Goal: Transaction & Acquisition: Purchase product/service

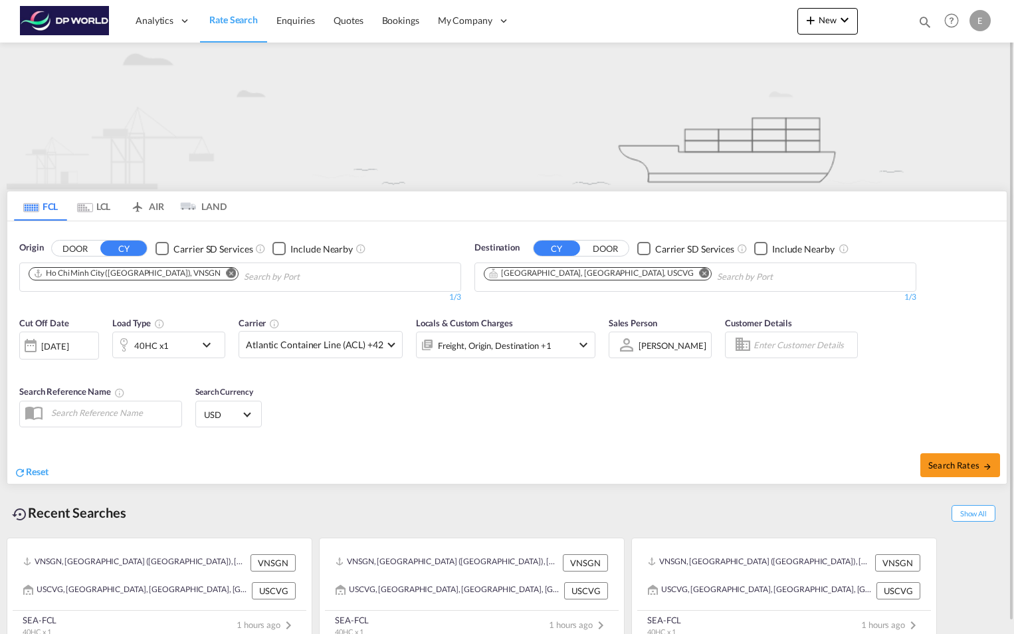
click at [227, 273] on md-icon "Remove" at bounding box center [232, 273] width 10 height 10
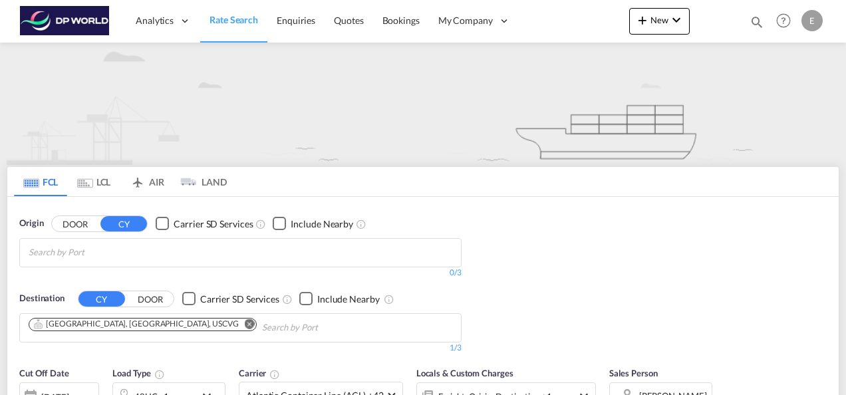
click at [153, 245] on body "Analytics Reports Dashboard Rate Search Enquiries Quotes Bookings" at bounding box center [423, 197] width 846 height 395
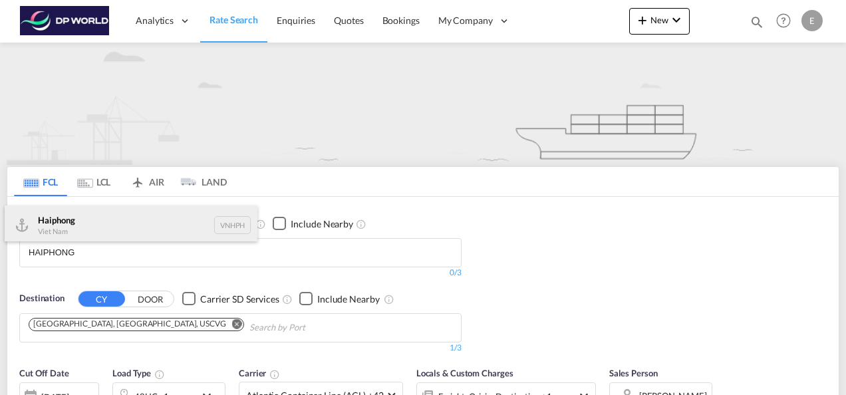
type input "HAIPHONG"
click at [99, 219] on div "Haiphong Viet Nam VNHPH" at bounding box center [131, 225] width 253 height 40
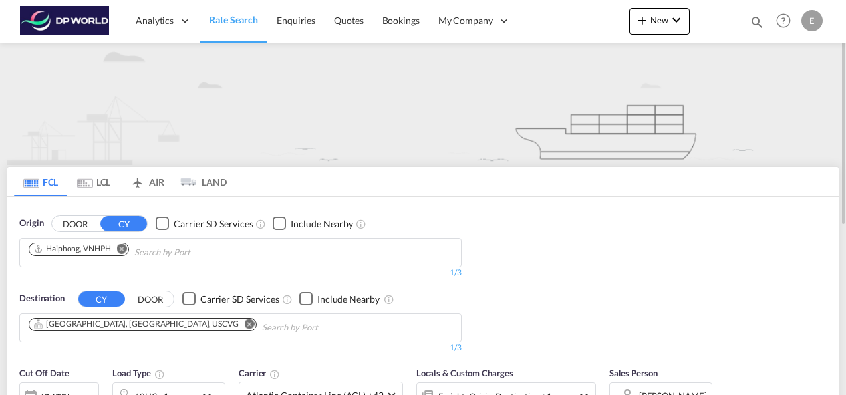
click at [245, 323] on md-icon "Remove" at bounding box center [250, 323] width 10 height 10
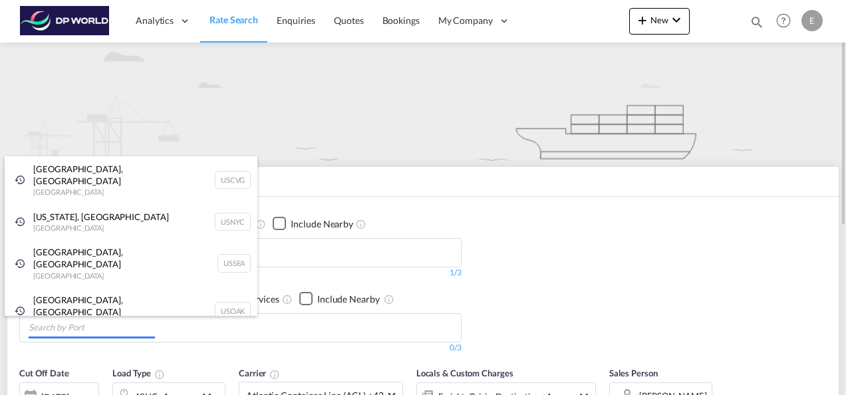
click at [374, 321] on body "Analytics Reports Dashboard Rate Search Enquiries Quotes Bookings" at bounding box center [423, 197] width 846 height 395
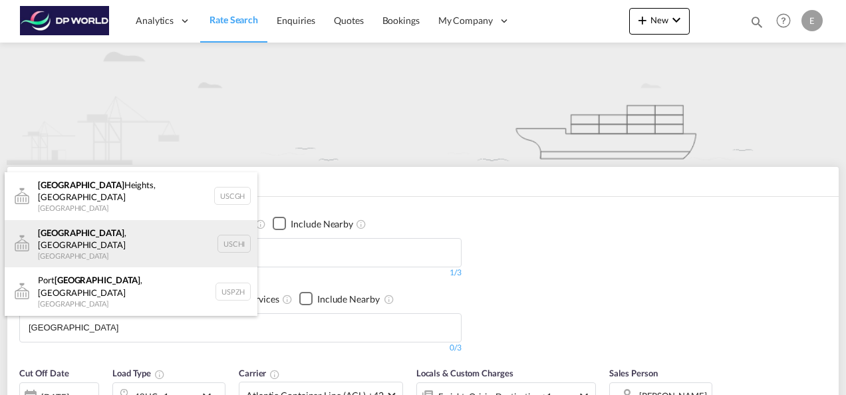
type input "[GEOGRAPHIC_DATA]"
click at [86, 227] on div "[GEOGRAPHIC_DATA] , [GEOGRAPHIC_DATA] [GEOGRAPHIC_DATA] [GEOGRAPHIC_DATA]" at bounding box center [131, 244] width 253 height 48
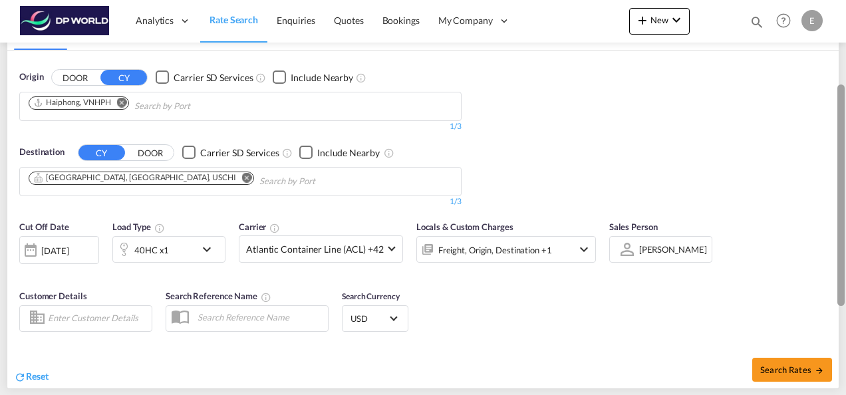
scroll to position [174, 0]
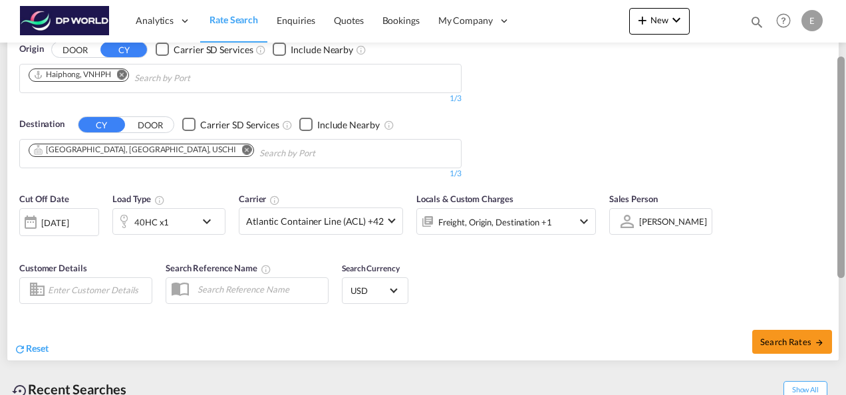
drag, startPoint x: 840, startPoint y: 97, endPoint x: 854, endPoint y: 195, distance: 99.3
click at [846, 195] on html "Analytics Reports Dashboard Rate Search Enquiries Quotes" at bounding box center [423, 197] width 846 height 395
click at [208, 219] on md-icon "icon-chevron-down" at bounding box center [210, 221] width 23 height 16
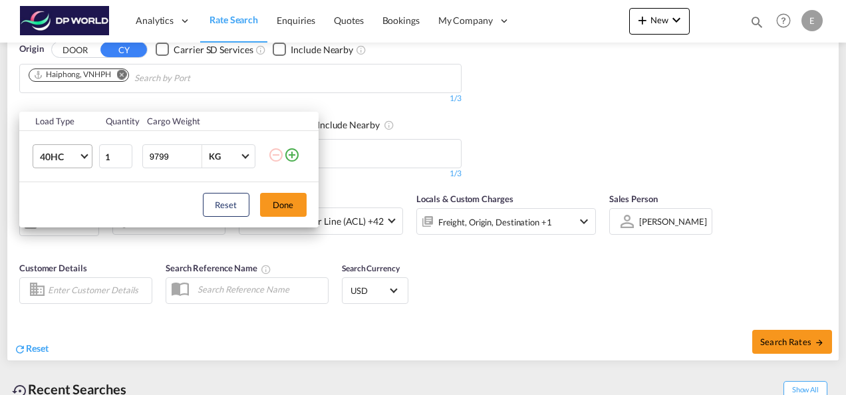
click at [82, 154] on span "Choose: \a40HC" at bounding box center [83, 155] width 7 height 7
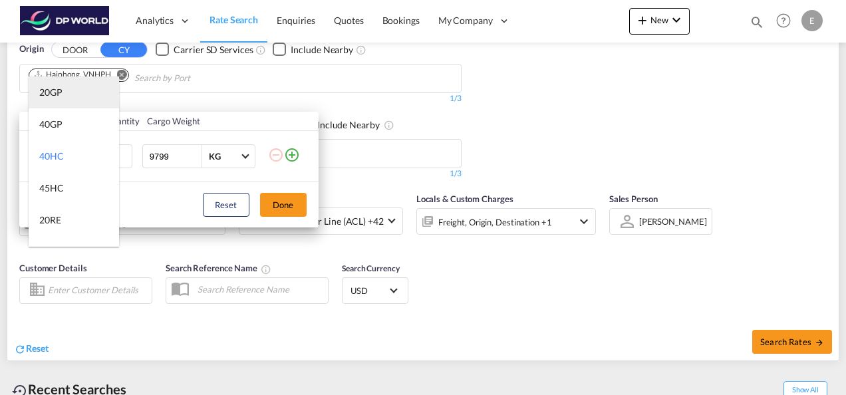
click at [73, 89] on md-option "20GP" at bounding box center [74, 92] width 90 height 32
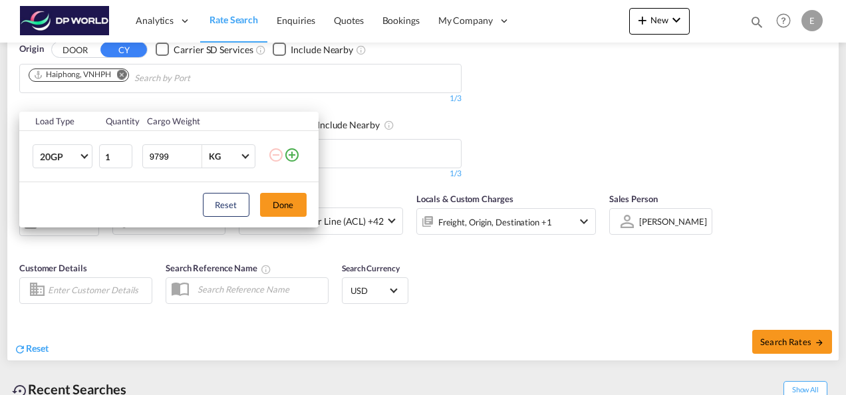
drag, startPoint x: 173, startPoint y: 157, endPoint x: 145, endPoint y: 158, distance: 28.6
click at [145, 158] on div "9799 KG KG" at bounding box center [198, 156] width 113 height 24
type input "19990"
click at [286, 205] on button "Done" at bounding box center [283, 205] width 47 height 24
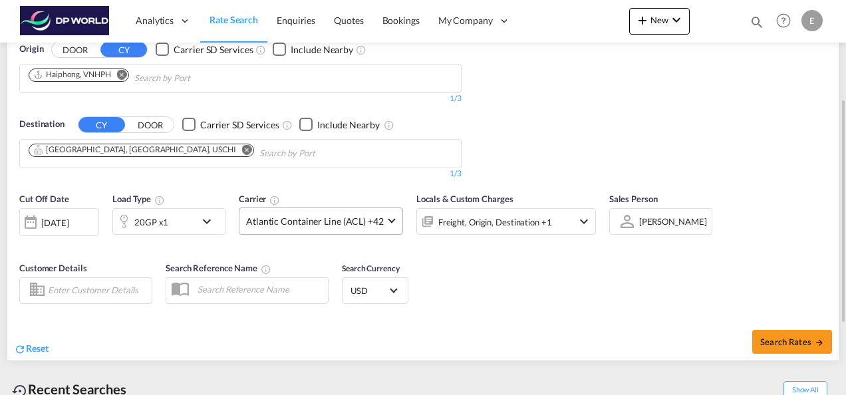
click at [396, 220] on md-select-value "Atlantic Container Line (ACL) +42" at bounding box center [320, 221] width 163 height 26
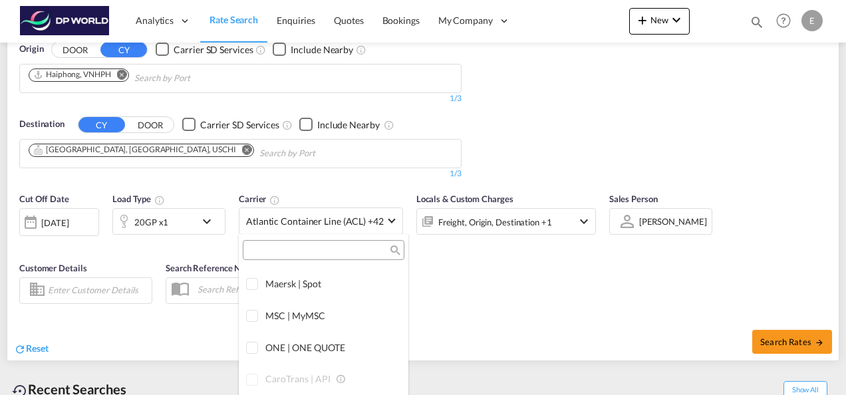
scroll to position [0, 0]
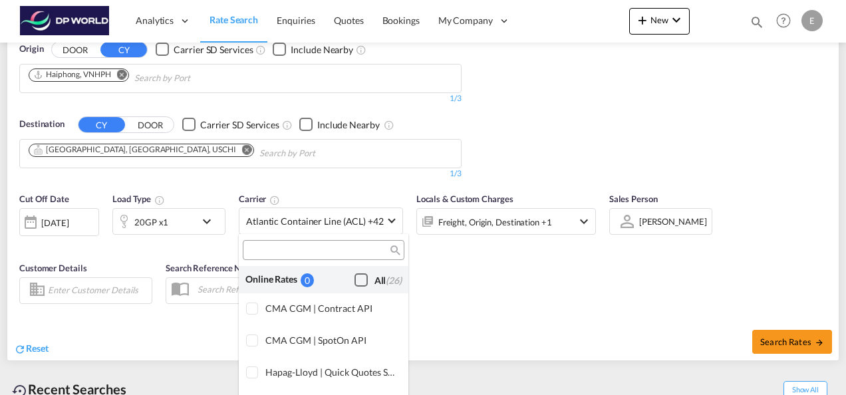
click at [354, 278] on div "Checkbox No Ink" at bounding box center [360, 279] width 13 height 13
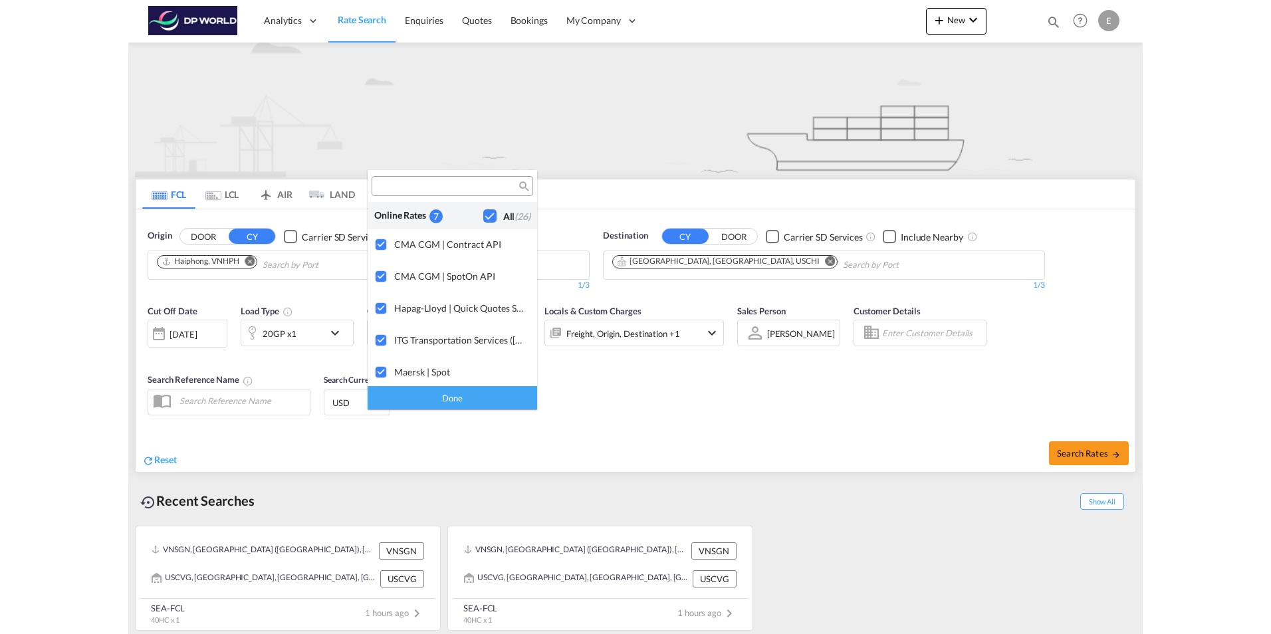
scroll to position [9, 0]
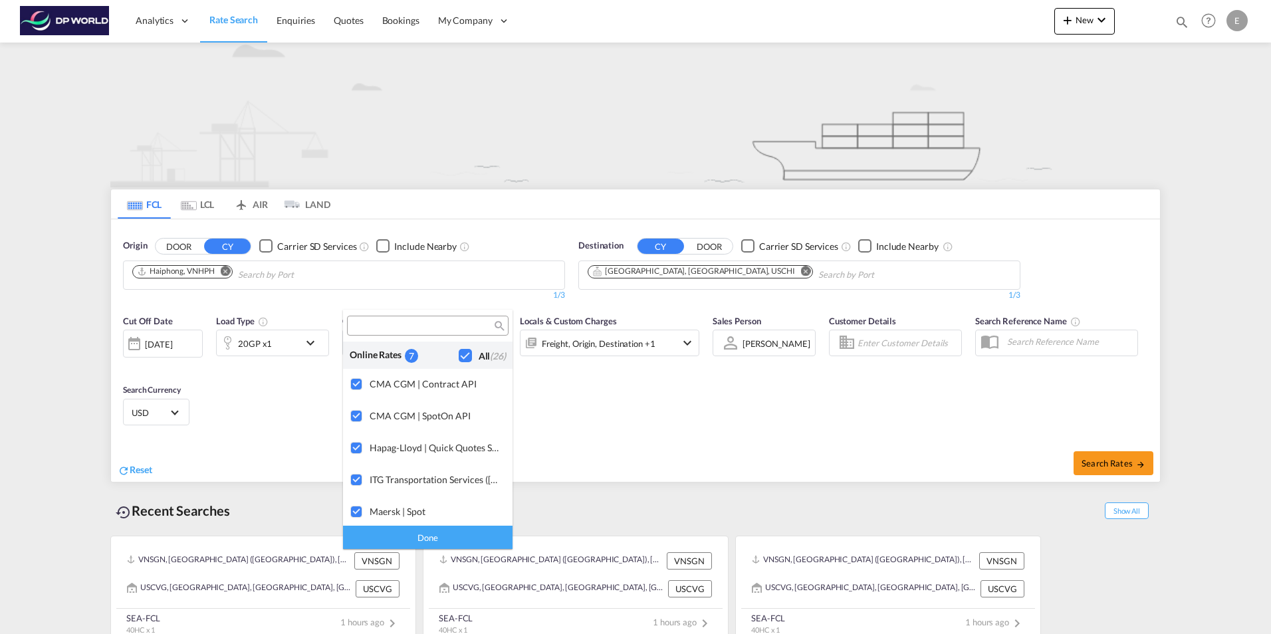
click at [558, 396] on md-backdrop at bounding box center [635, 317] width 1271 height 634
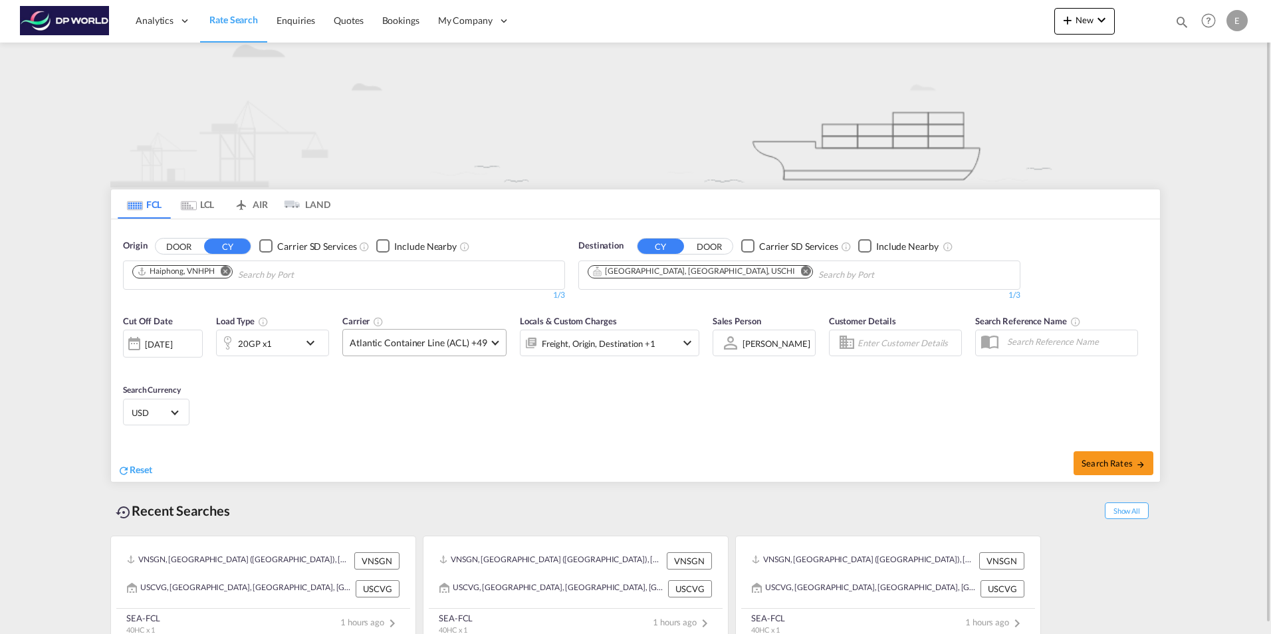
click at [492, 338] on span at bounding box center [494, 341] width 7 height 7
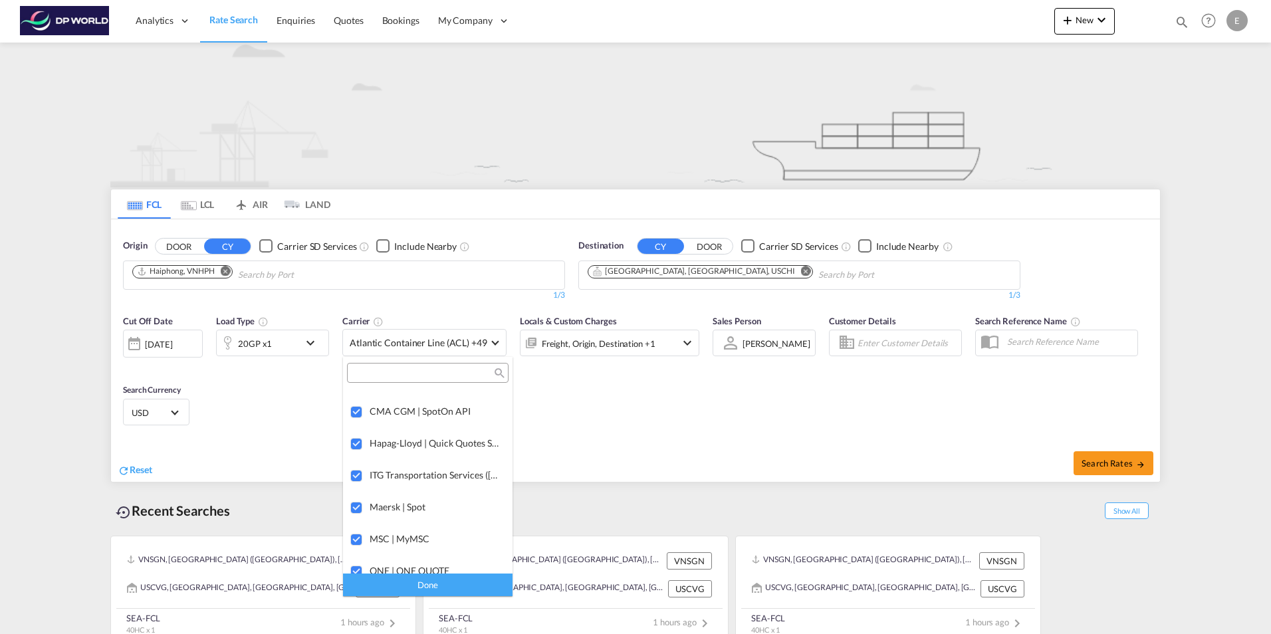
scroll to position [0, 0]
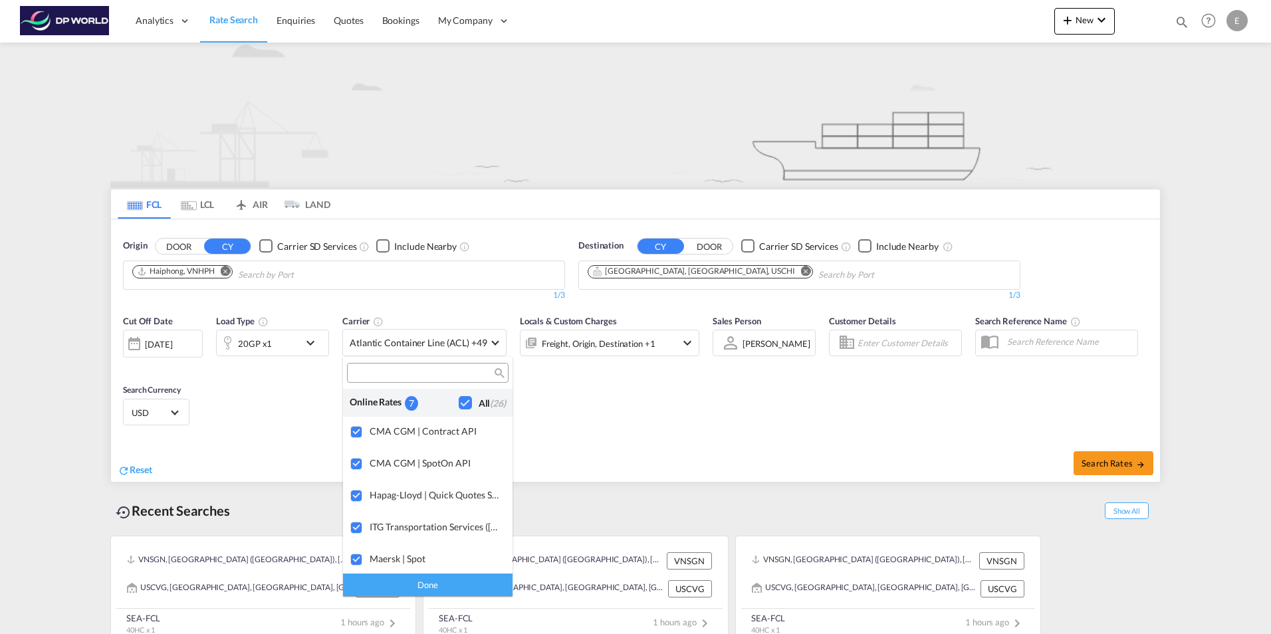
click at [552, 392] on md-backdrop at bounding box center [635, 317] width 1271 height 634
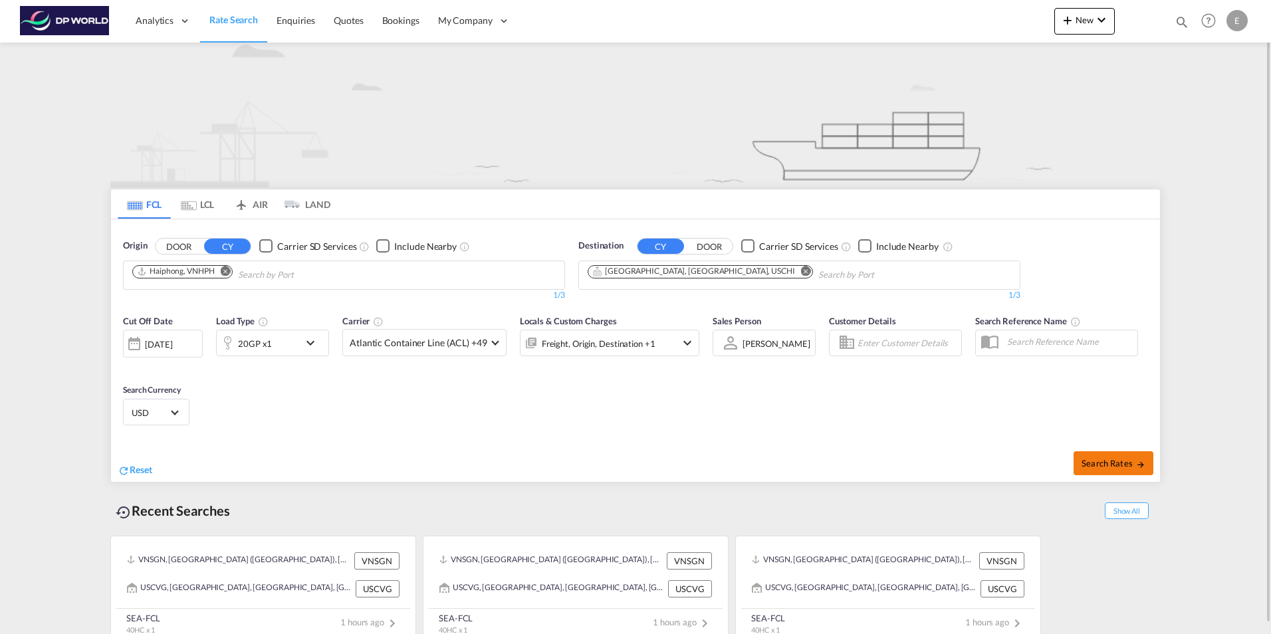
click at [1014, 462] on span "Search Rates" at bounding box center [1114, 463] width 64 height 11
type input "VNHPH to USCHI / [DATE]"
